Goal: Contribute content

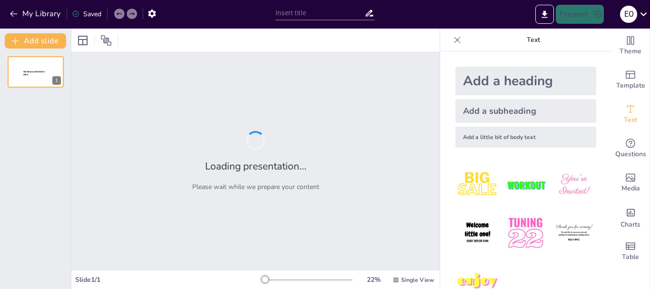
type input "Plan de Acción: Asegurando el Futuro de El Buen Precio"
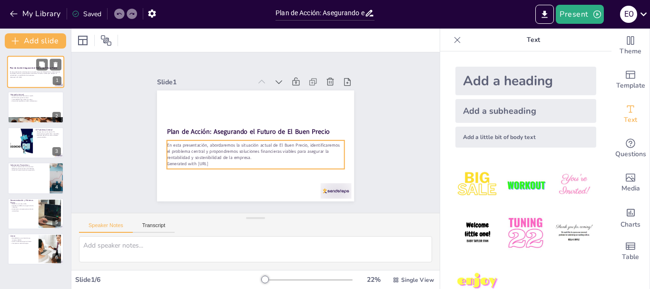
click at [29, 71] on p "En esta presentación, abordaremos la situación actual de El Buen Precio, identi…" at bounding box center [35, 73] width 51 height 5
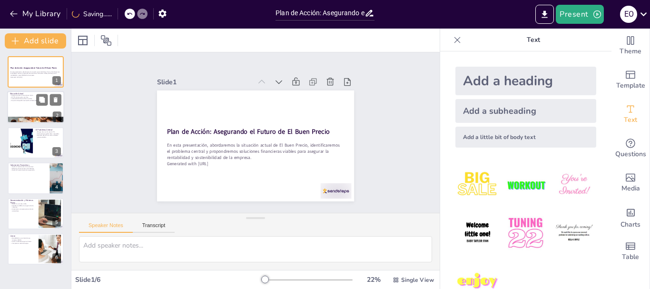
click at [26, 102] on div at bounding box center [35, 107] width 57 height 32
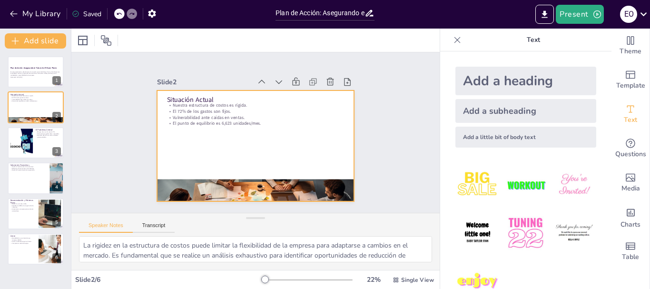
click at [242, 159] on div at bounding box center [243, 129] width 167 height 222
drag, startPoint x: 273, startPoint y: 167, endPoint x: 240, endPoint y: 155, distance: 34.5
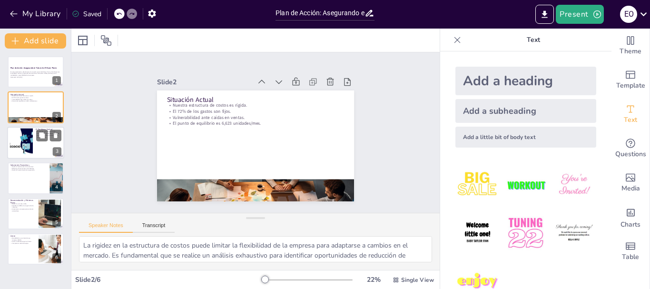
click at [28, 136] on div at bounding box center [21, 142] width 49 height 29
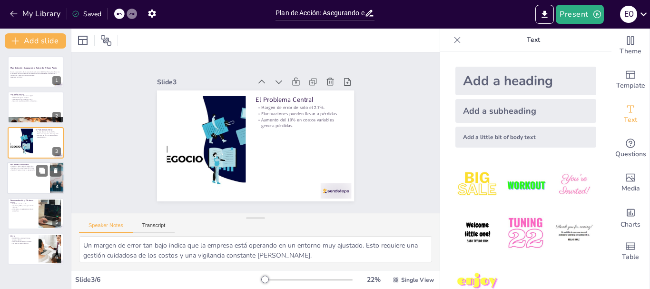
click at [35, 172] on div at bounding box center [35, 178] width 57 height 32
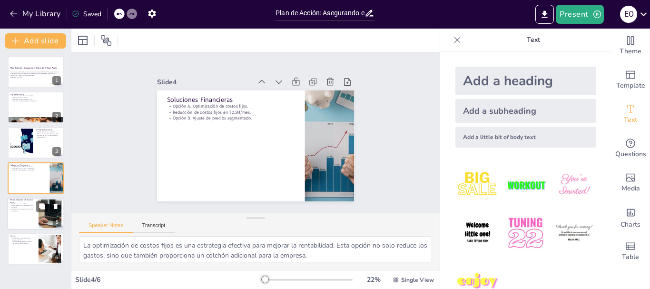
click at [25, 210] on p "Asignaremos un equipo para contactar proveedores." at bounding box center [23, 209] width 26 height 3
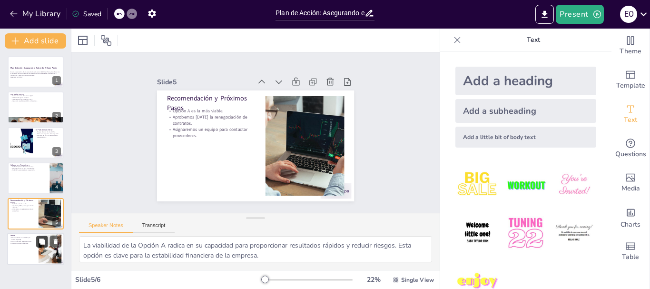
click at [37, 241] on button at bounding box center [41, 240] width 11 height 11
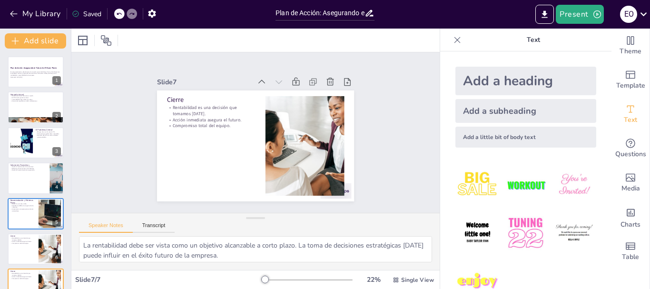
scroll to position [19, 0]
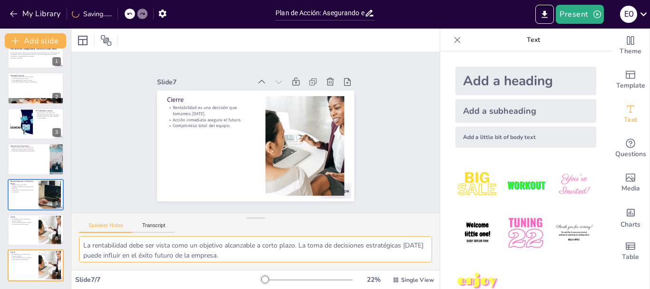
click at [246, 255] on textarea "La rentabilidad debe ser vista como un objetivo alcanzable a corto plazo. La to…" at bounding box center [255, 249] width 353 height 26
click at [410, 254] on textarea "La acción inmediata es crucial para la supervivencia y el crecimiento de la emp…" at bounding box center [255, 249] width 353 height 26
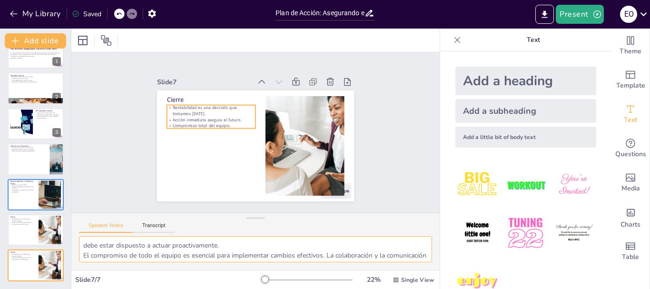
type textarea "debe estar dispuesto a actuar proactivamente. El compromiso de todo el equipo e…"
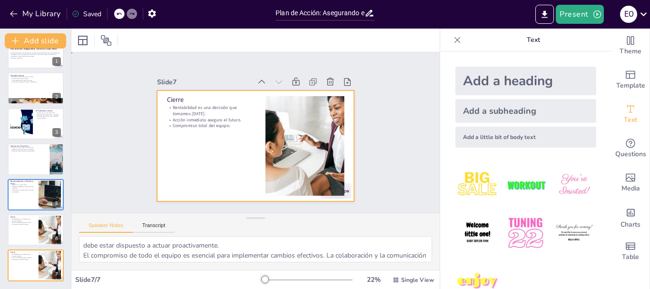
click at [231, 133] on div at bounding box center [253, 145] width 207 height 131
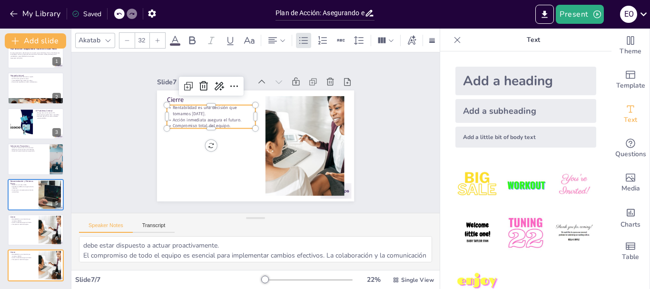
click at [191, 111] on p "Rentabilidad es una decisión que tomamos [DATE]." at bounding box center [211, 110] width 88 height 12
click at [213, 84] on icon at bounding box center [218, 85] width 11 height 11
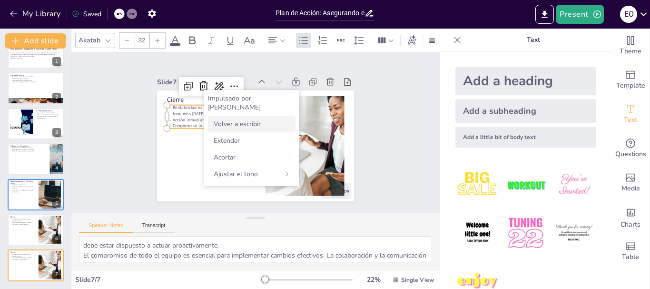
click at [232, 119] on font "Volver a escribir" at bounding box center [237, 123] width 47 height 9
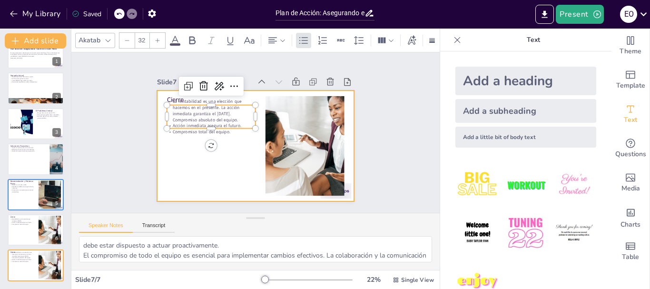
click at [195, 143] on div at bounding box center [253, 145] width 207 height 131
